Goal: Check status: Check status

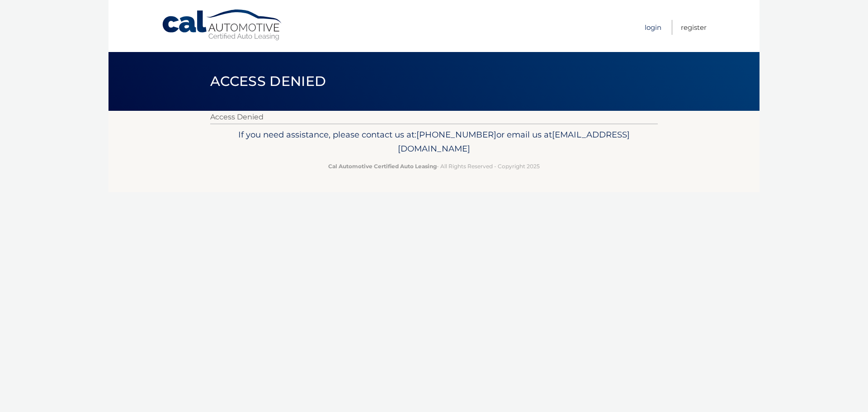
click at [652, 25] on link "Login" at bounding box center [653, 27] width 17 height 15
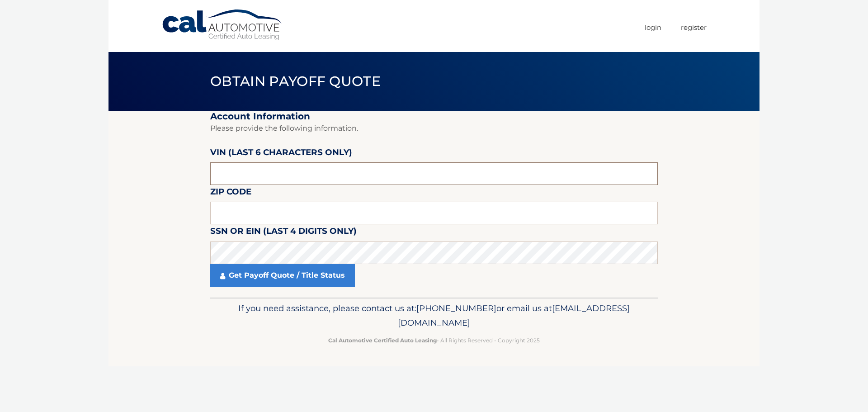
drag, startPoint x: 262, startPoint y: 171, endPoint x: 198, endPoint y: 171, distance: 64.2
click at [201, 171] on section "Account Information Please provide the following information. [PERSON_NAME] (la…" at bounding box center [433, 204] width 651 height 187
click at [238, 185] on div "Zip Code" at bounding box center [433, 185] width 447 height 0
click at [249, 214] on input "text" at bounding box center [433, 213] width 447 height 23
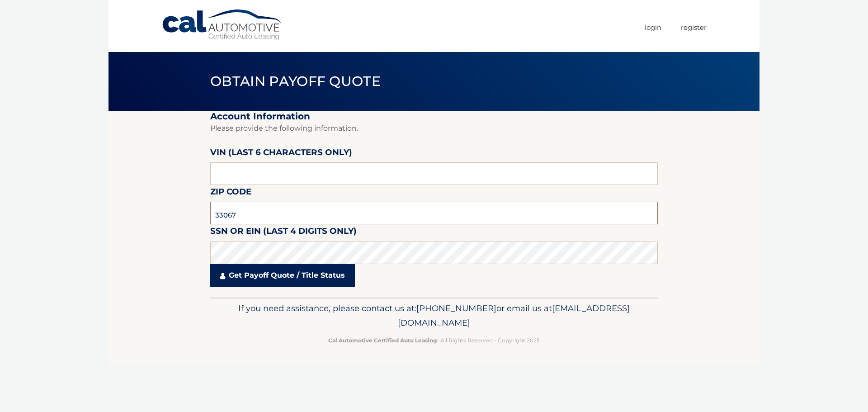
type input "33067"
click at [278, 280] on link "Get Payoff Quote / Title Status" at bounding box center [282, 275] width 145 height 23
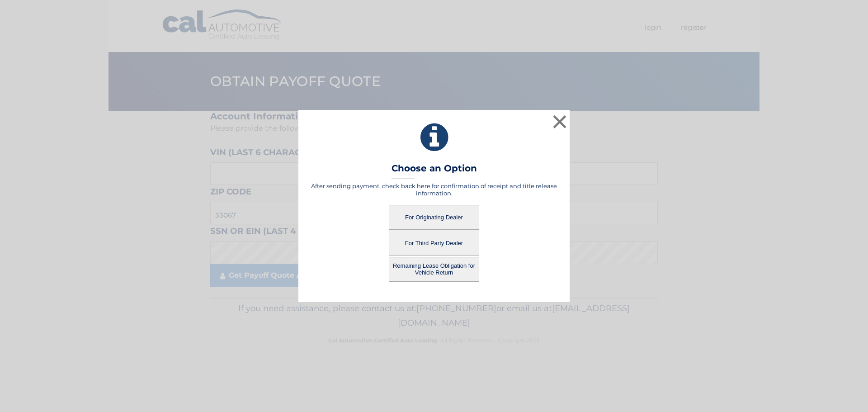
click at [439, 216] on button "For Originating Dealer" at bounding box center [434, 217] width 90 height 25
click at [433, 216] on button "For Originating Dealer" at bounding box center [434, 217] width 90 height 25
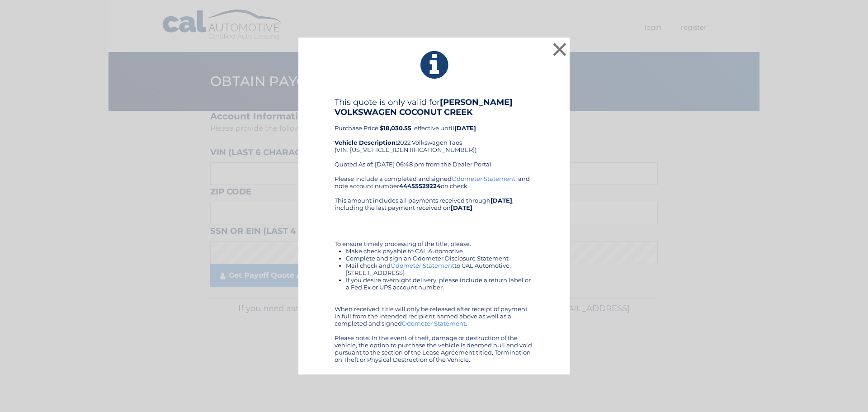
drag, startPoint x: 367, startPoint y: 50, endPoint x: 537, endPoint y: 338, distance: 333.7
click at [534, 333] on div "This quote is only valid for GUNTHER VOLKSWAGEN COCONUT CREEK Purchase Price: $…" at bounding box center [434, 230] width 249 height 266
drag, startPoint x: 485, startPoint y: 364, endPoint x: 383, endPoint y: 51, distance: 329.2
click at [383, 50] on div "× This quote is only valid for GUNTHER VOLKSWAGEN COCONUT CREEK Purchase Price:…" at bounding box center [433, 206] width 271 height 337
click at [560, 47] on button "×" at bounding box center [560, 49] width 18 height 18
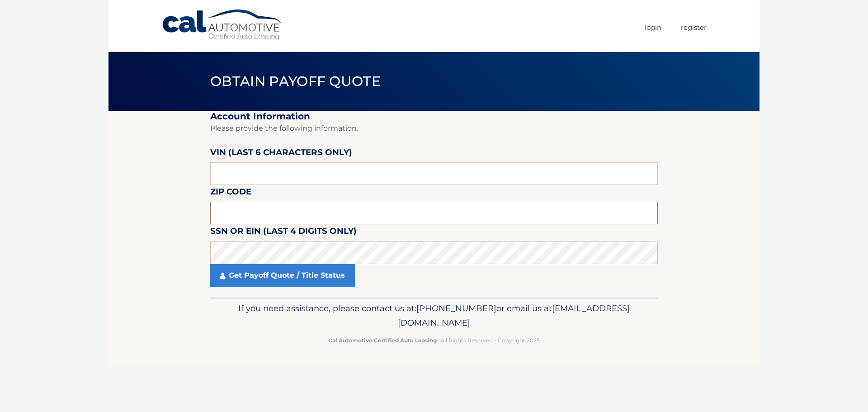
click at [254, 212] on input "text" at bounding box center [433, 213] width 447 height 23
click at [244, 212] on input "33" at bounding box center [433, 213] width 447 height 23
type input "33067"
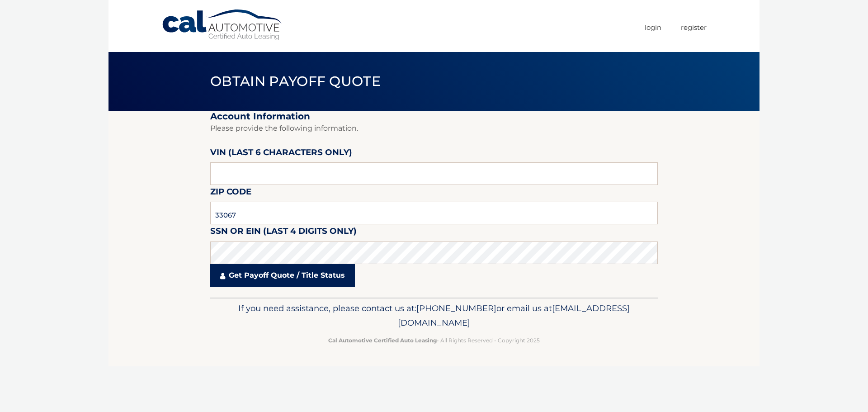
click at [279, 280] on link "Get Payoff Quote / Title Status" at bounding box center [282, 275] width 145 height 23
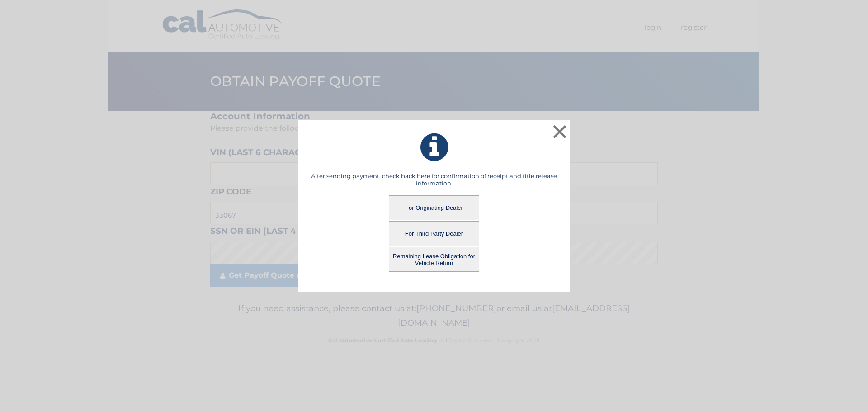
click at [432, 205] on button "For Originating Dealer" at bounding box center [434, 207] width 90 height 25
click at [435, 207] on button "For Originating Dealer" at bounding box center [434, 207] width 90 height 25
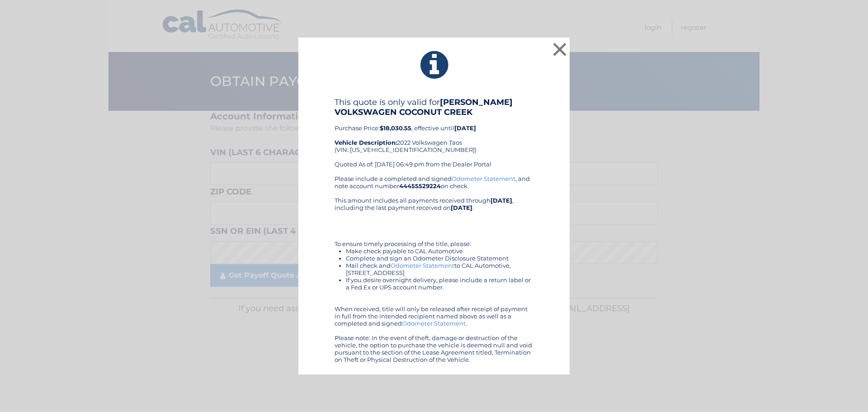
click at [483, 178] on link "Odometer Statement" at bounding box center [484, 178] width 64 height 7
